Goal: Information Seeking & Learning: Understand process/instructions

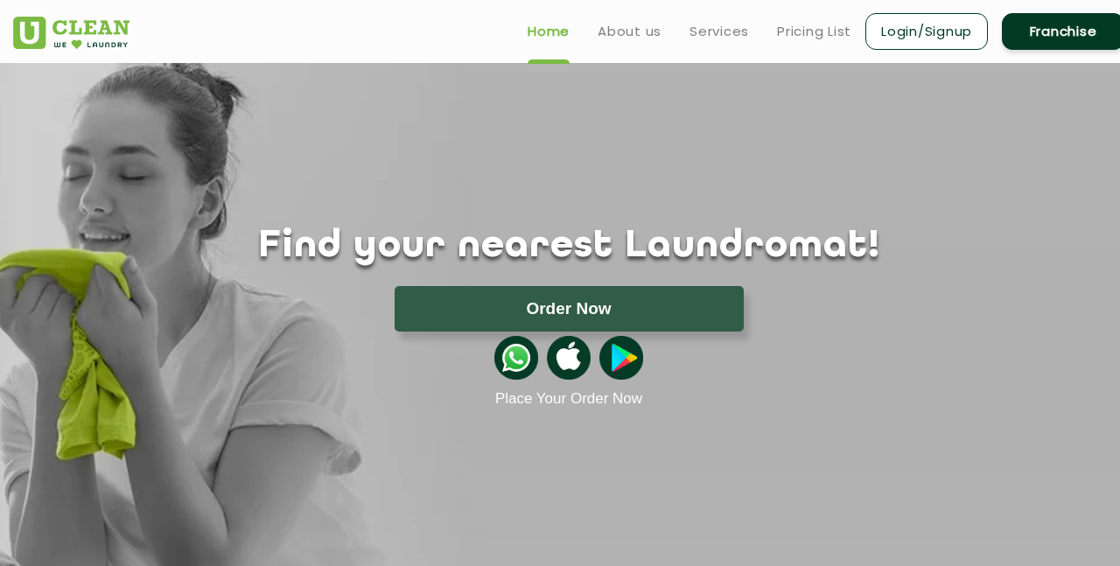
click at [821, 44] on ul "Home About us Services Pricing List Login/Signup Franchise" at bounding box center [819, 31] width 611 height 41
click at [821, 36] on link "Pricing List" at bounding box center [814, 31] width 74 height 21
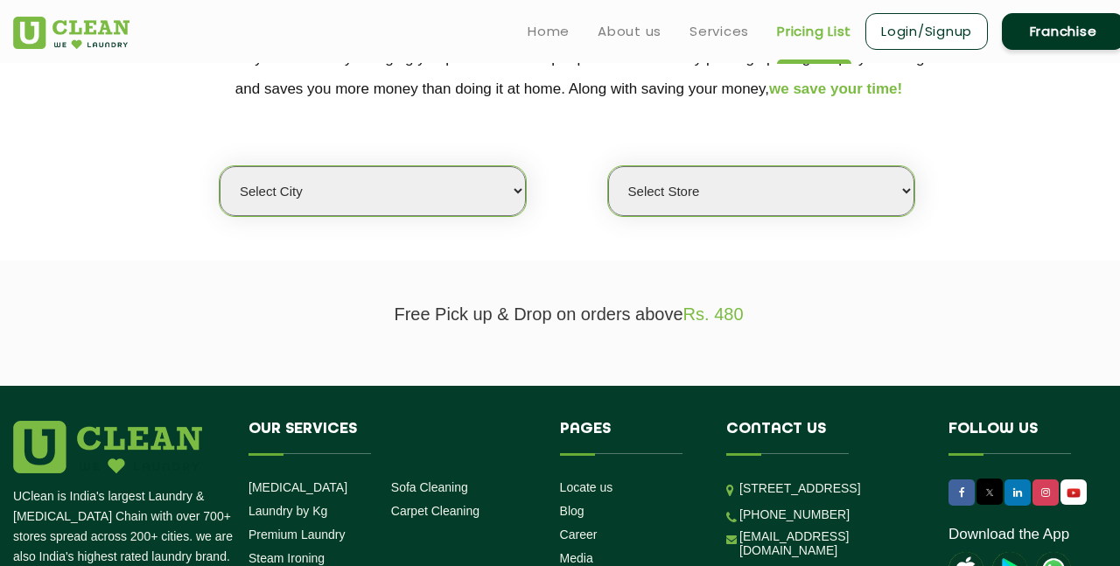
scroll to position [382, 0]
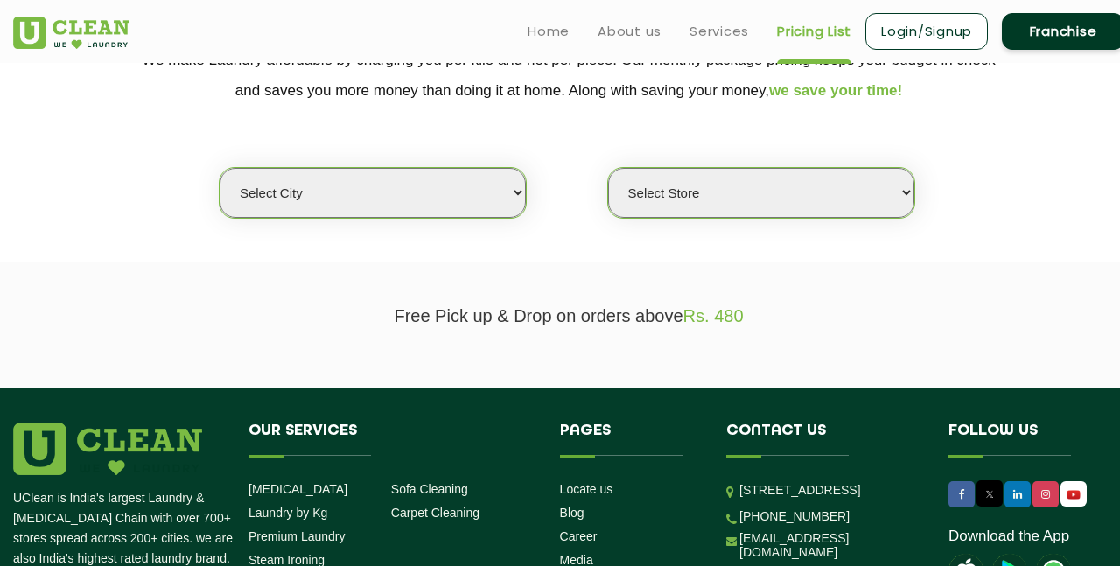
click at [417, 182] on select "Select city [GEOGRAPHIC_DATA] [GEOGRAPHIC_DATA] [GEOGRAPHIC_DATA] [GEOGRAPHIC_D…" at bounding box center [373, 193] width 306 height 50
click at [393, 197] on select "Select city [GEOGRAPHIC_DATA] [GEOGRAPHIC_DATA] [GEOGRAPHIC_DATA] [GEOGRAPHIC_D…" at bounding box center [373, 193] width 306 height 50
select select "77"
click at [220, 168] on select "Select city [GEOGRAPHIC_DATA] [GEOGRAPHIC_DATA] [GEOGRAPHIC_DATA] [GEOGRAPHIC_D…" at bounding box center [373, 193] width 306 height 50
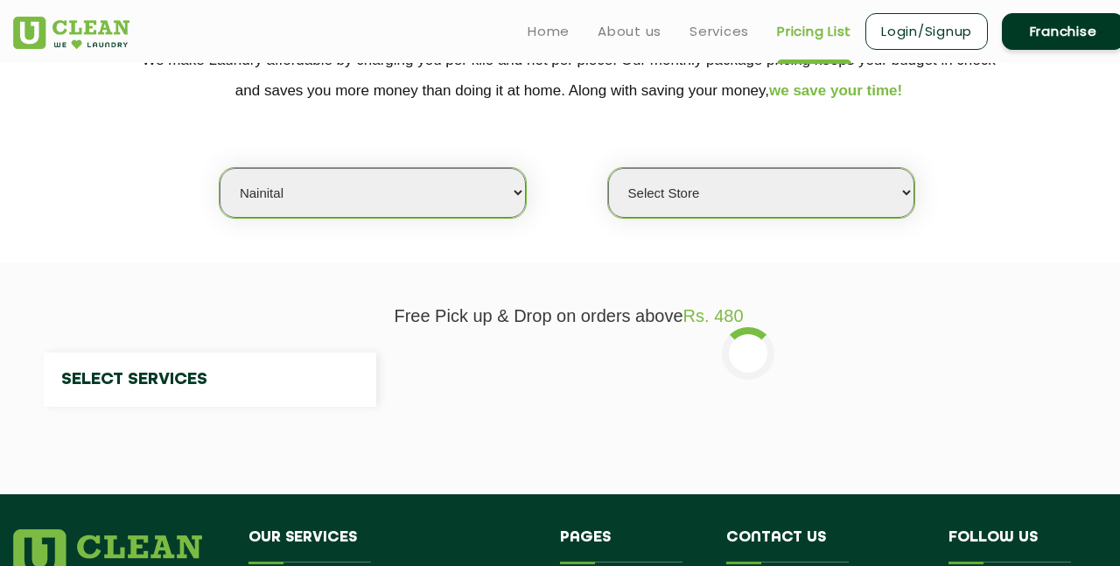
click at [696, 189] on select "Select Store" at bounding box center [761, 193] width 306 height 50
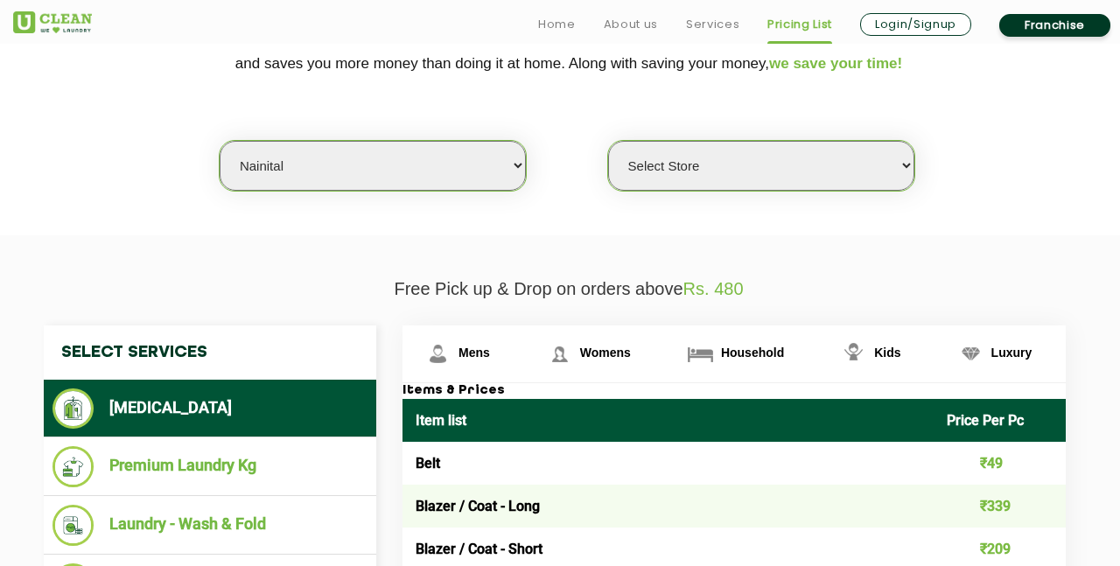
scroll to position [414, 0]
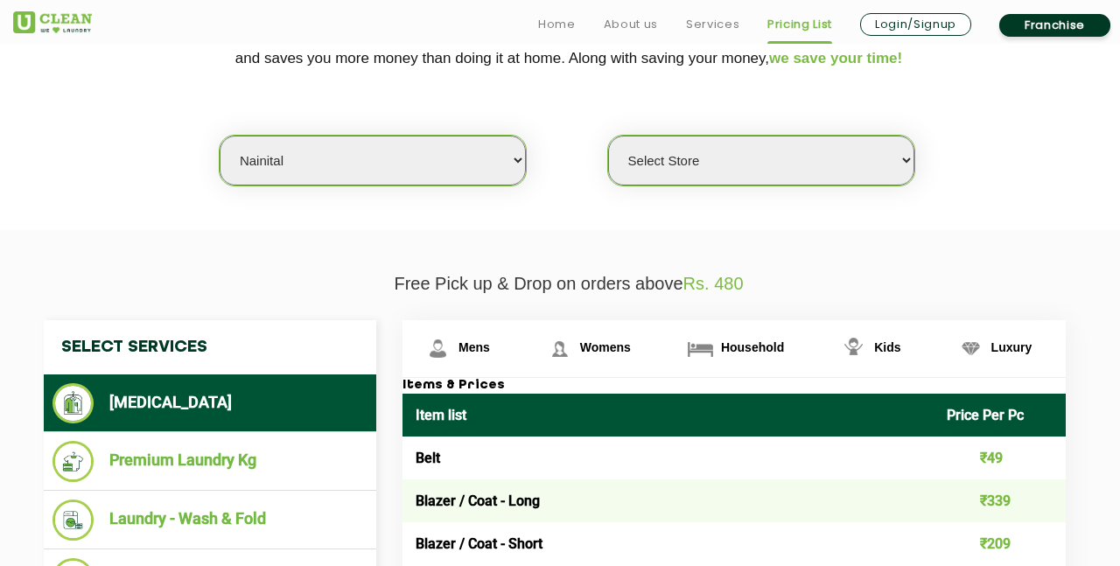
click at [678, 162] on select "Select Store UClean Nainital" at bounding box center [761, 161] width 306 height 50
select select "238"
click at [608, 136] on select "Select Store UClean Nainital" at bounding box center [761, 161] width 306 height 50
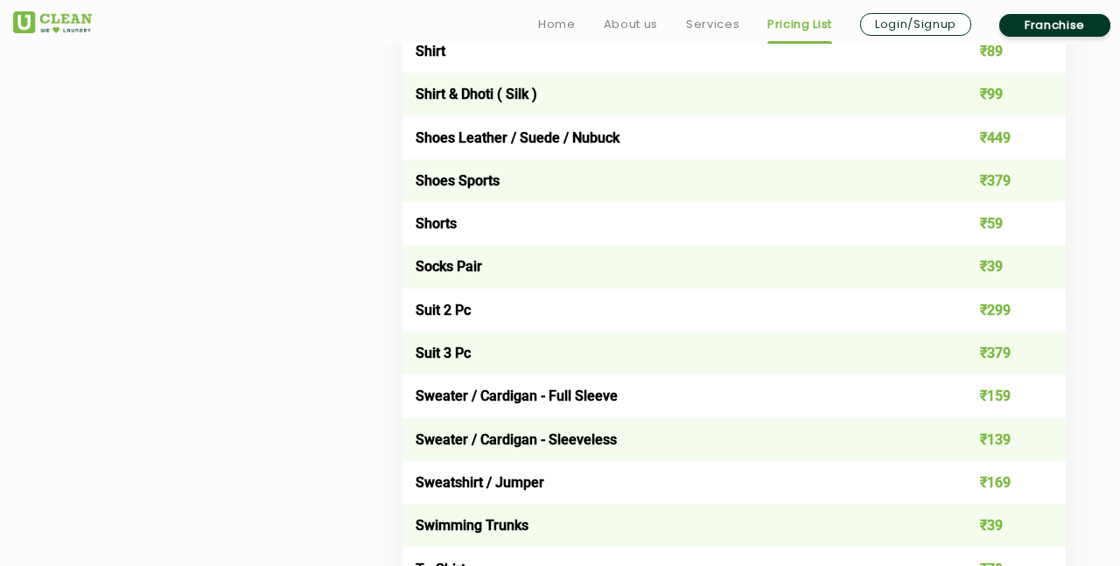
scroll to position [2635, 0]
